Goal: Task Accomplishment & Management: Manage account settings

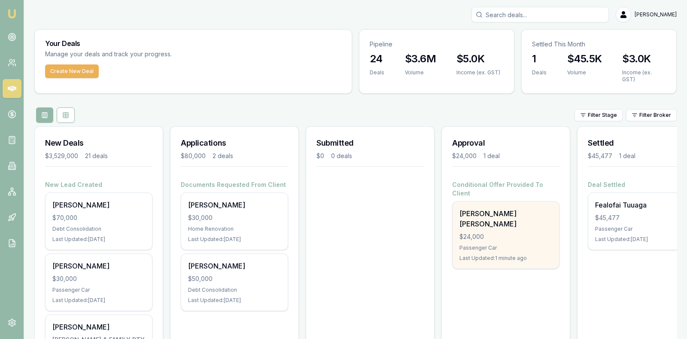
click at [486, 232] on div "$24,000" at bounding box center [506, 236] width 93 height 9
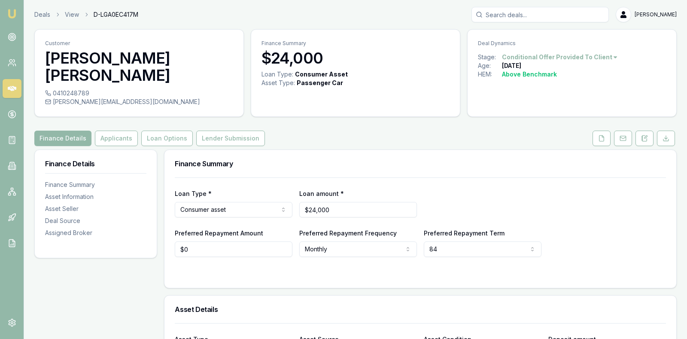
click at [603, 228] on div "Preferred Repayment Amount $0 Preferred Repayment Frequency Monthly Weekly Fort…" at bounding box center [420, 242] width 491 height 29
click at [236, 131] on button "Lender Submission" at bounding box center [230, 138] width 69 height 15
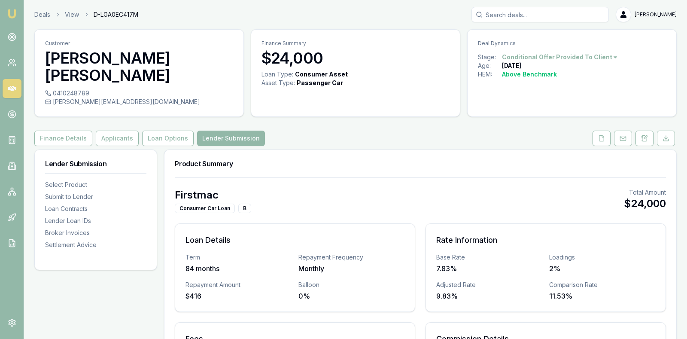
click at [400, 177] on div "Firstmac Consumer Car Loan B Total Amount $24,000 Loan Details Term 84 months R…" at bounding box center [421, 312] width 512 height 271
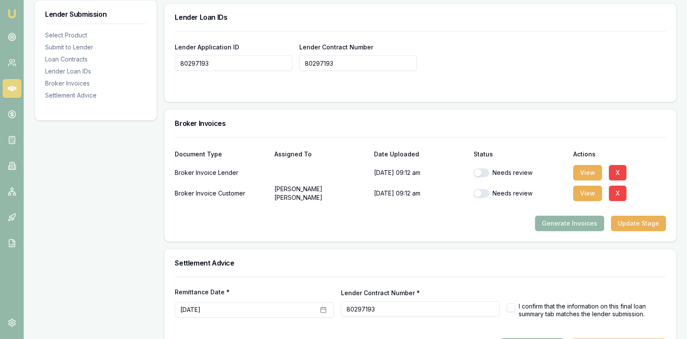
scroll to position [644, 0]
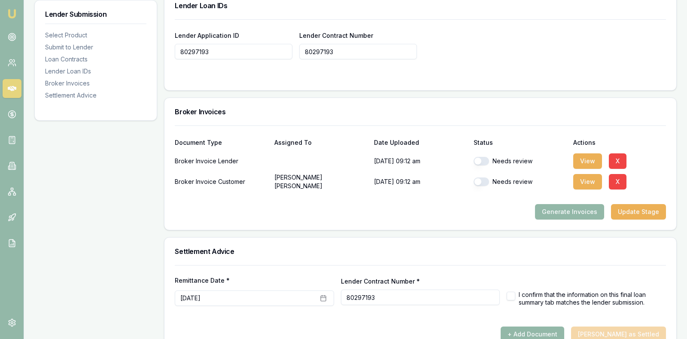
click at [478, 157] on button "button" at bounding box center [481, 161] width 15 height 9
checkbox input "true"
click at [478, 177] on button "button" at bounding box center [481, 181] width 15 height 9
checkbox input "true"
click at [512, 292] on button "button" at bounding box center [511, 296] width 9 height 9
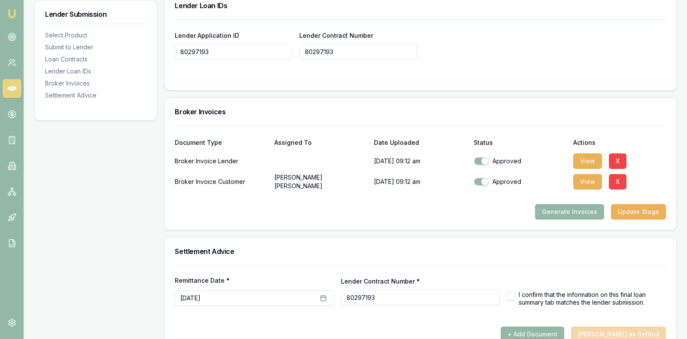
checkbox input "true"
click at [478, 320] on div at bounding box center [420, 323] width 491 height 7
click at [240, 290] on button "[DATE]" at bounding box center [254, 297] width 159 height 15
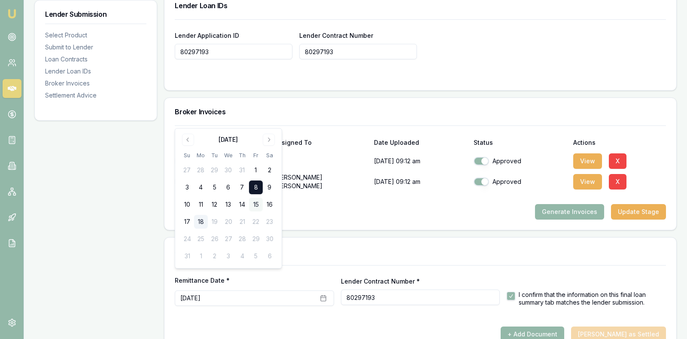
click at [256, 203] on button "15" at bounding box center [256, 205] width 14 height 14
click at [356, 326] on div "+ Add Document [PERSON_NAME] as Settled" at bounding box center [420, 333] width 491 height 15
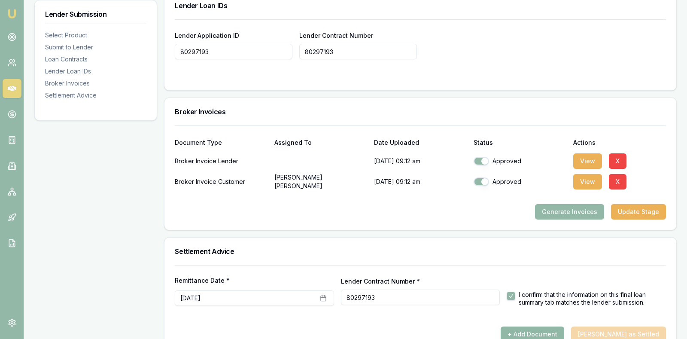
click at [558, 326] on button "+ Add Document" at bounding box center [533, 333] width 64 height 15
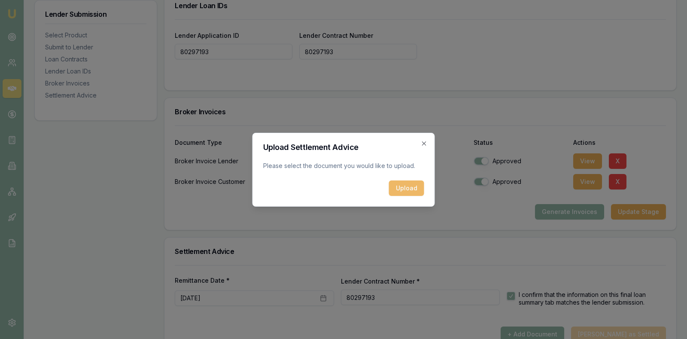
click at [408, 186] on button "Upload" at bounding box center [406, 187] width 35 height 15
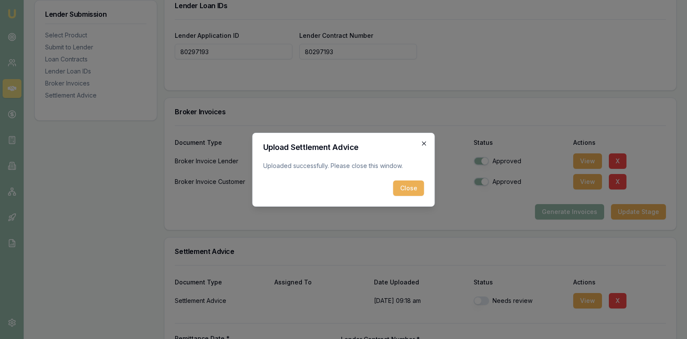
click at [426, 142] on icon "button" at bounding box center [424, 143] width 7 height 7
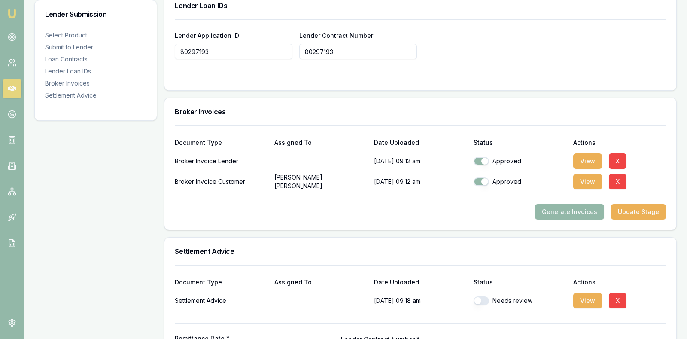
click at [664, 292] on div "View X" at bounding box center [619, 300] width 93 height 17
click at [478, 296] on button "button" at bounding box center [481, 300] width 15 height 9
checkbox input "true"
click at [655, 309] on div at bounding box center [420, 316] width 491 height 14
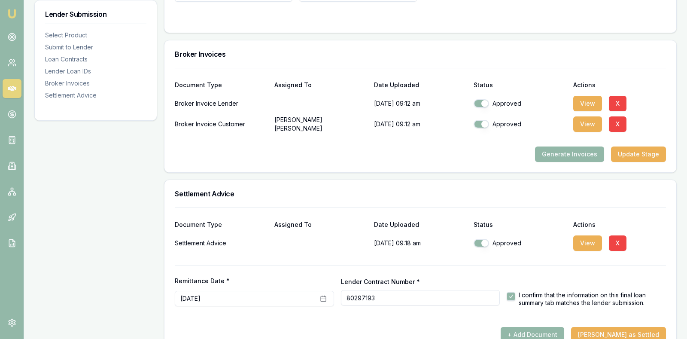
scroll to position [702, 0]
click at [640, 326] on button "[PERSON_NAME] as Settled" at bounding box center [618, 333] width 95 height 15
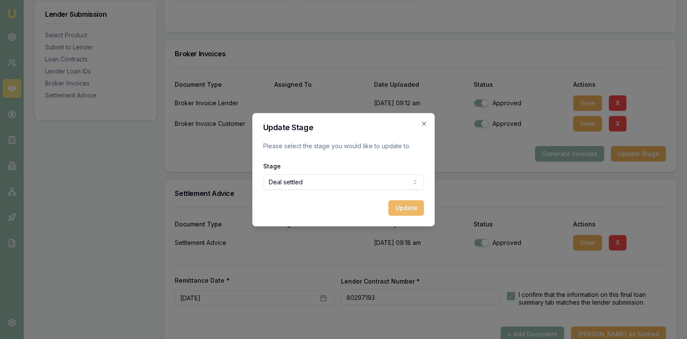
click at [408, 206] on button "Update" at bounding box center [407, 207] width 36 height 15
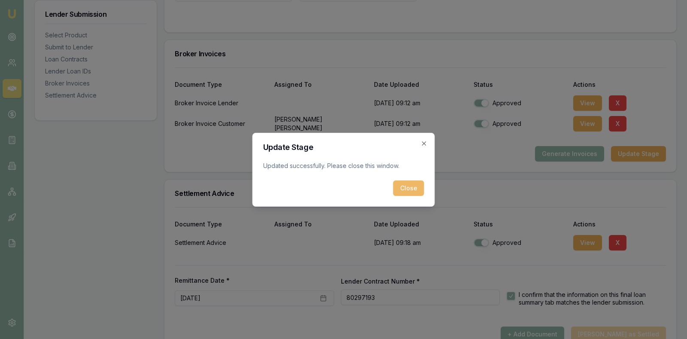
click at [404, 186] on button "Close" at bounding box center [408, 187] width 31 height 15
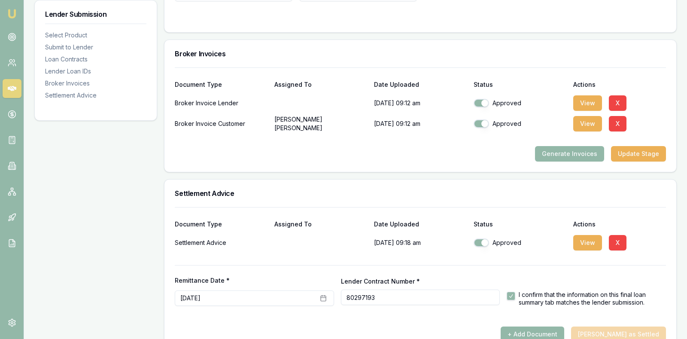
click at [10, 85] on icon at bounding box center [12, 88] width 9 height 9
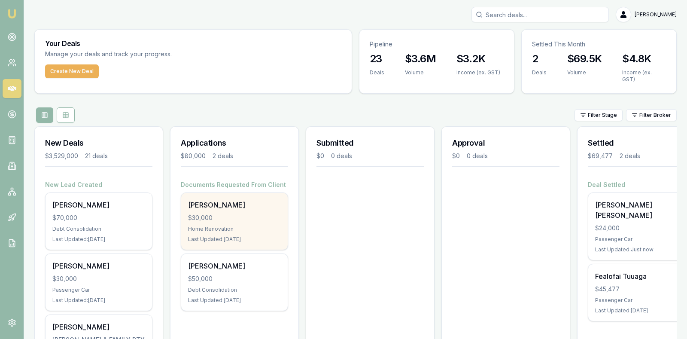
click at [238, 201] on div "[PERSON_NAME]" at bounding box center [234, 205] width 93 height 10
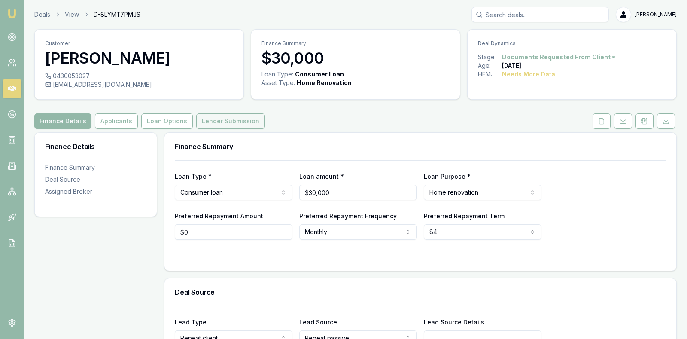
click at [238, 118] on button "Lender Submission" at bounding box center [230, 120] width 69 height 15
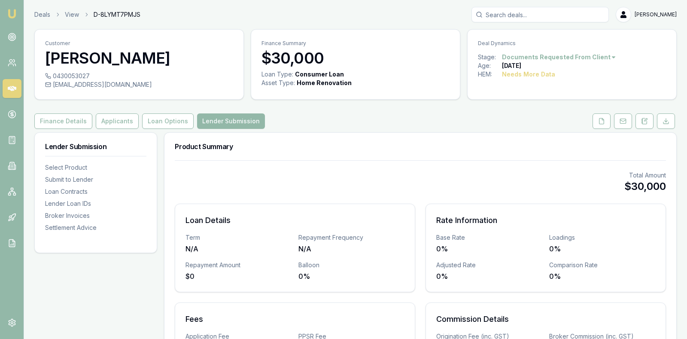
click at [507, 179] on div "Total Amount $30,000" at bounding box center [420, 182] width 491 height 22
click at [11, 91] on icon at bounding box center [12, 88] width 9 height 9
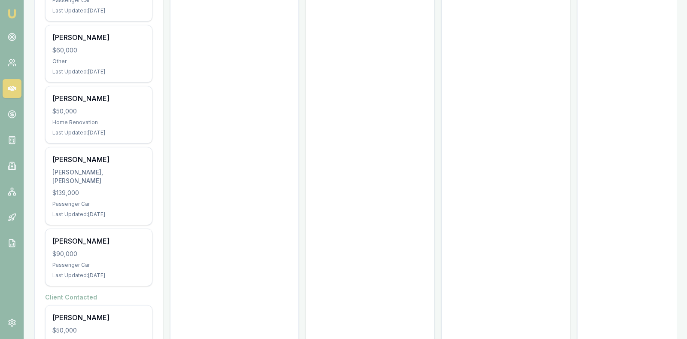
scroll to position [1292, 0]
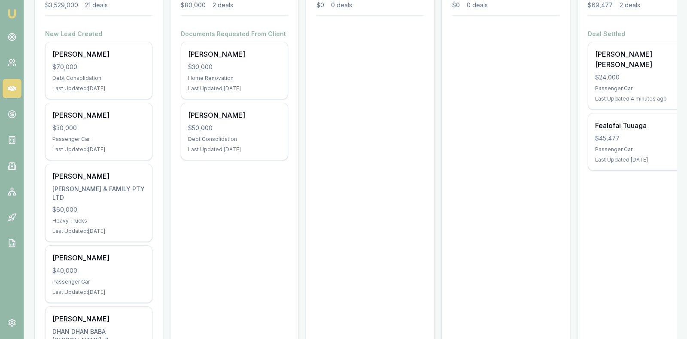
scroll to position [154, 0]
